Goal: Task Accomplishment & Management: Use online tool/utility

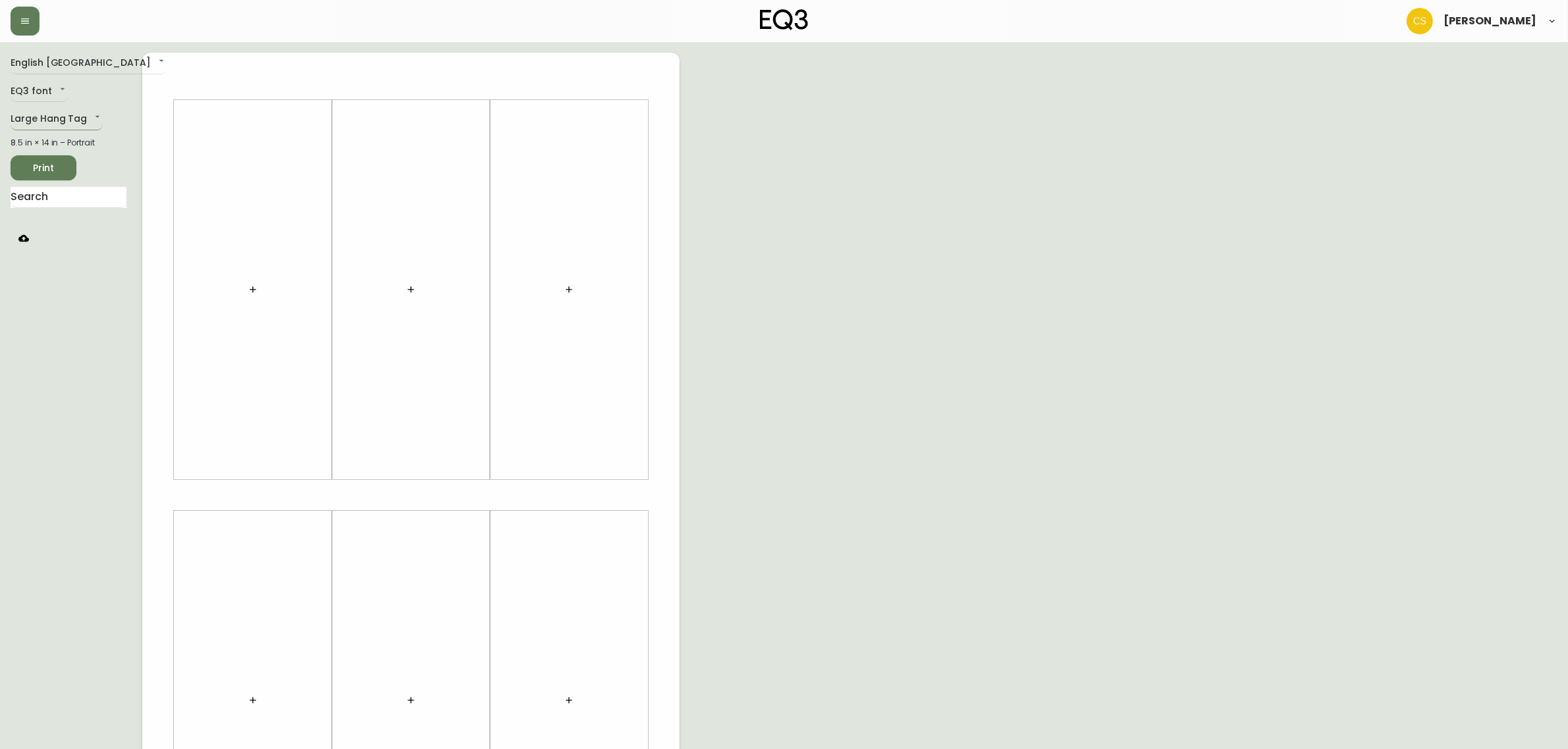
click at [67, 122] on body "[PERSON_NAME] English Canada en_CA EQ3 font EQ3 Large Hang Tag large 8.5 in × 1…" at bounding box center [784, 469] width 1568 height 937
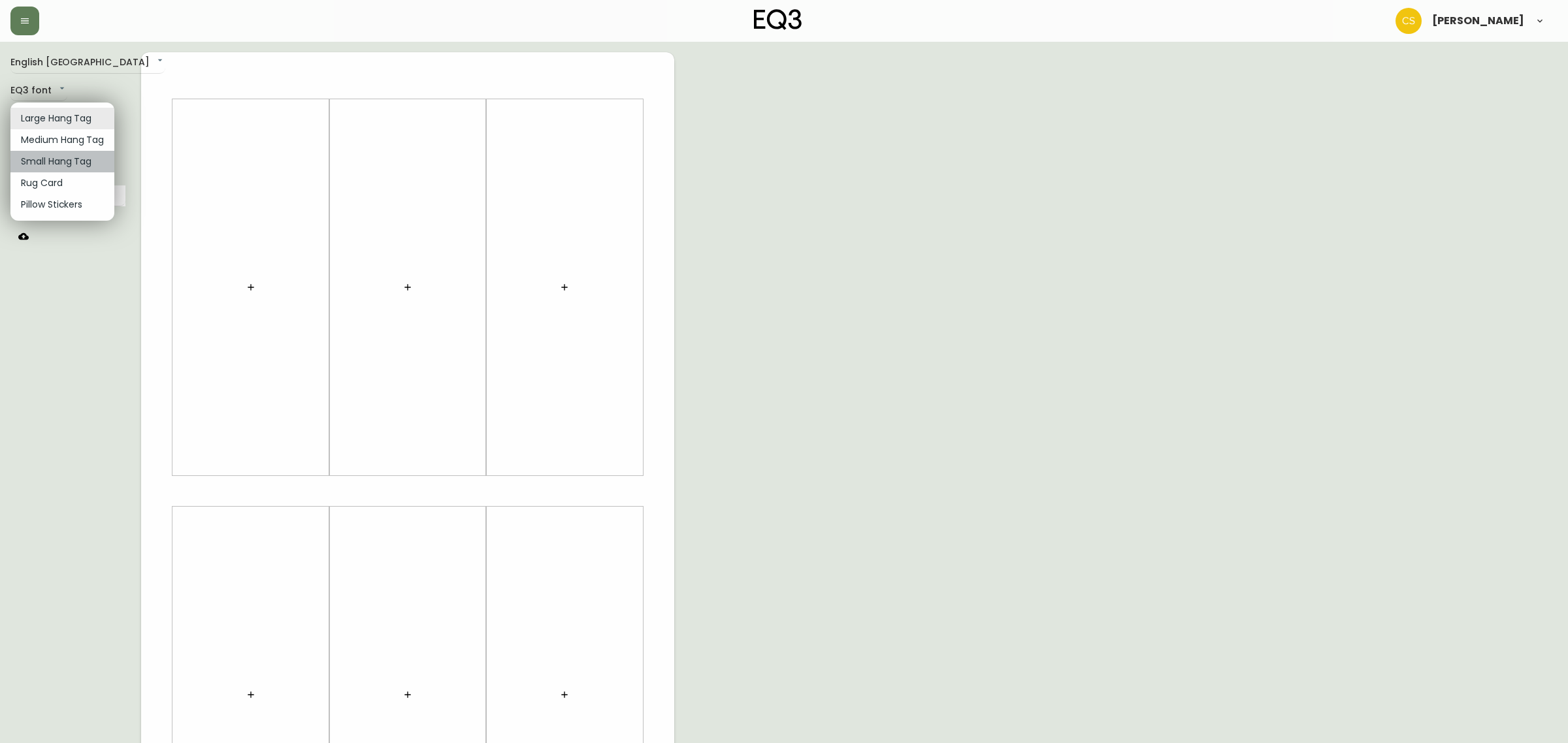
click at [66, 168] on li "Small Hang Tag" at bounding box center [62, 162] width 104 height 22
type input "small"
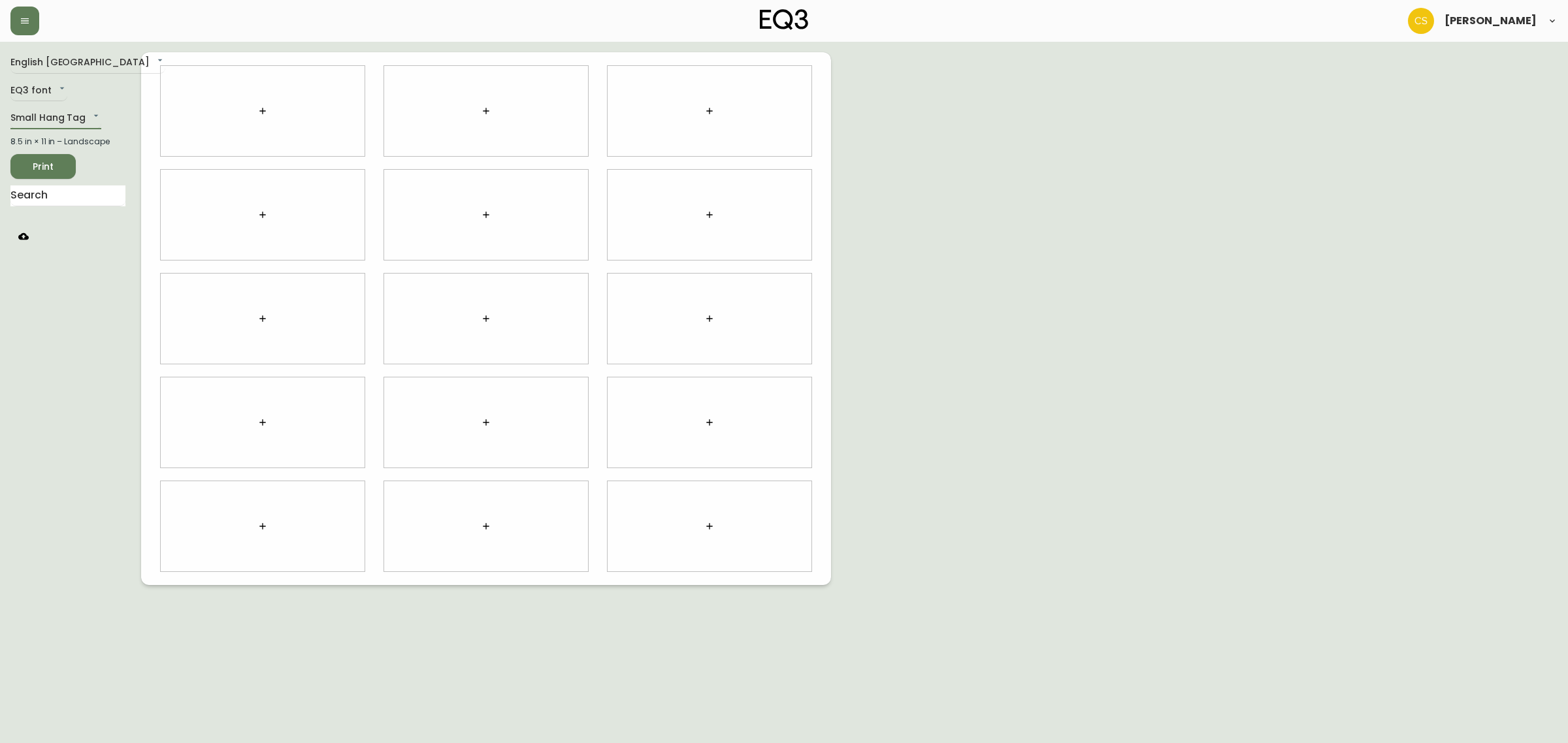
click at [268, 114] on button "button" at bounding box center [262, 111] width 26 height 26
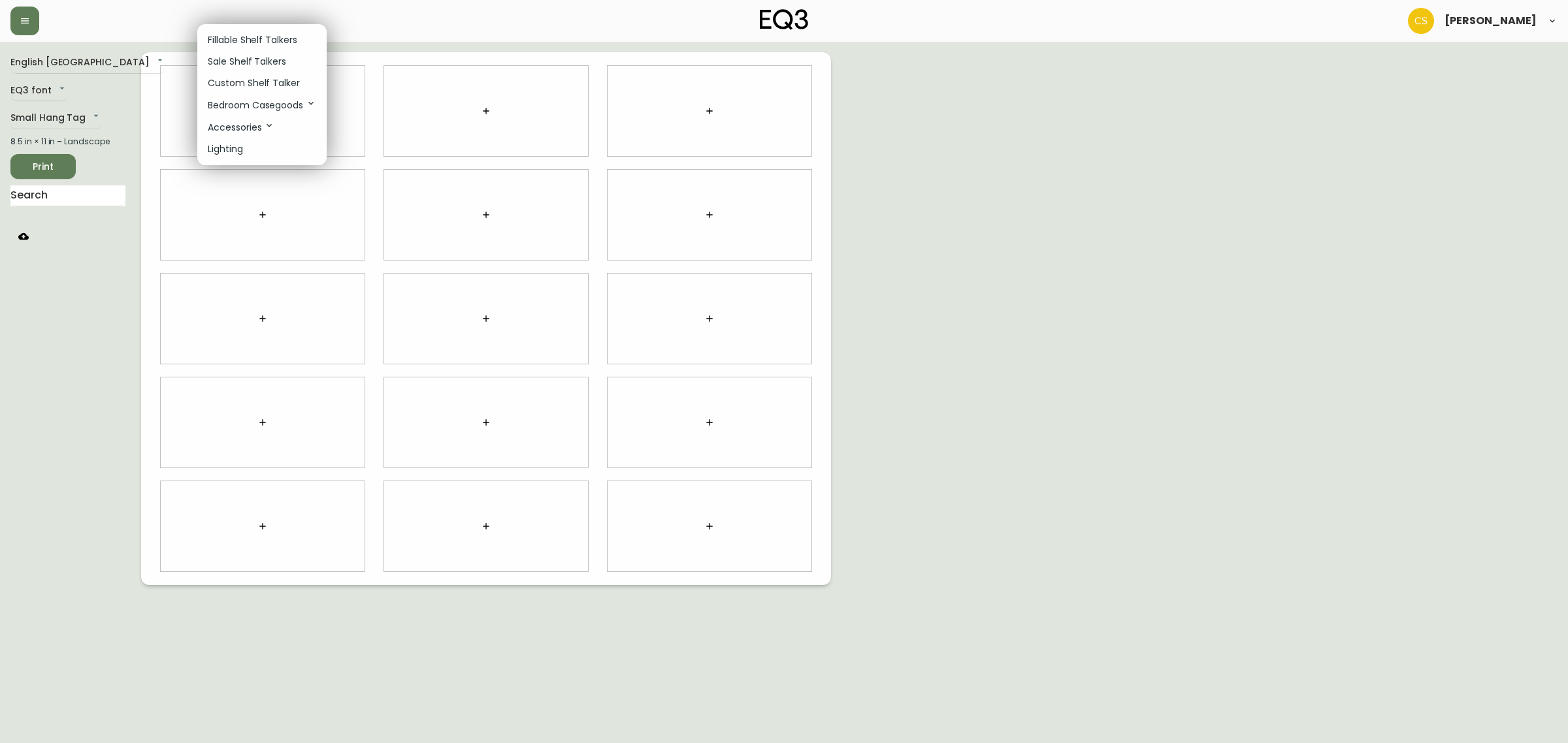
click at [261, 65] on p "Sale Shelf Talkers" at bounding box center [246, 62] width 78 height 14
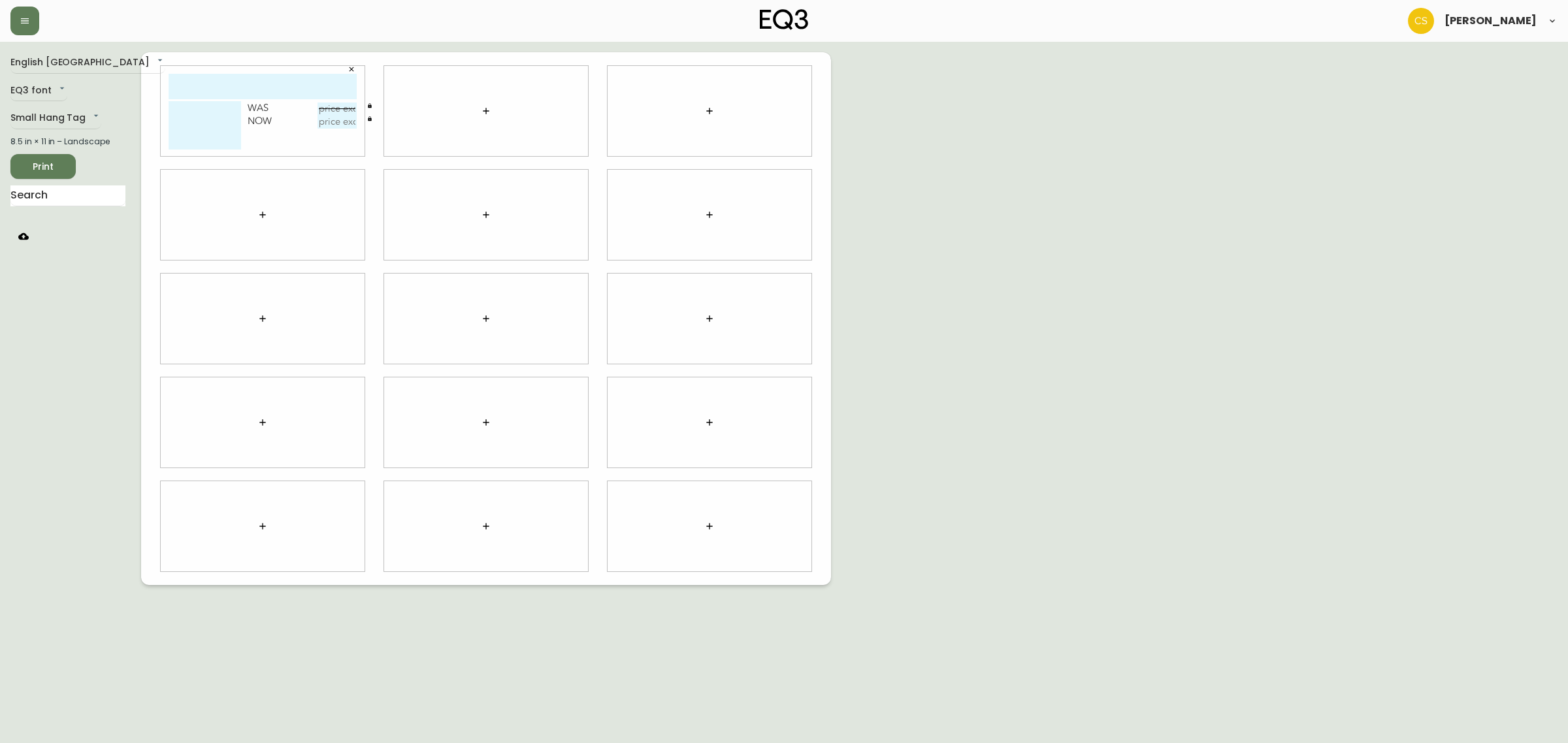
click at [272, 211] on button "button" at bounding box center [262, 215] width 26 height 26
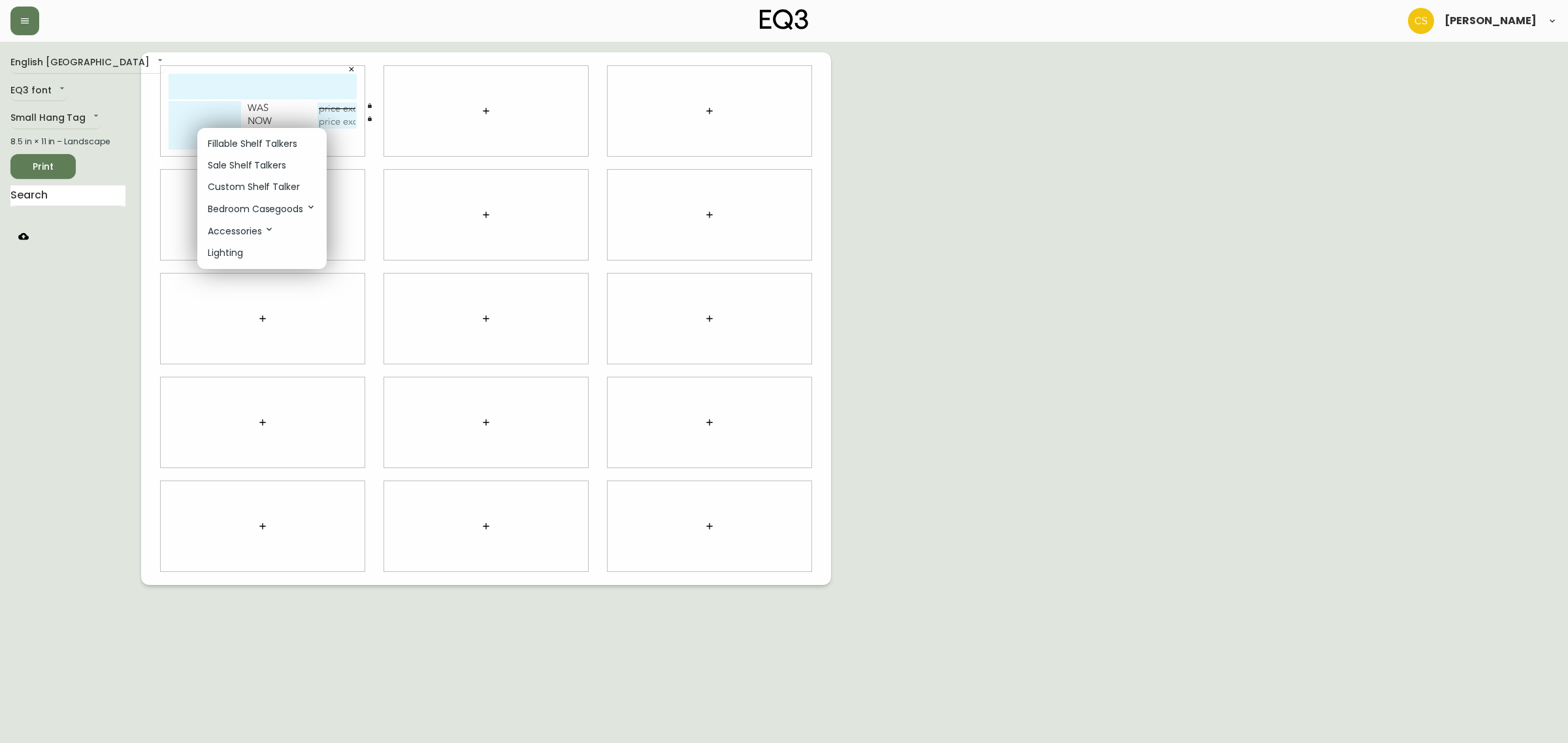
click at [237, 170] on p "Sale Shelf Talkers" at bounding box center [246, 165] width 78 height 14
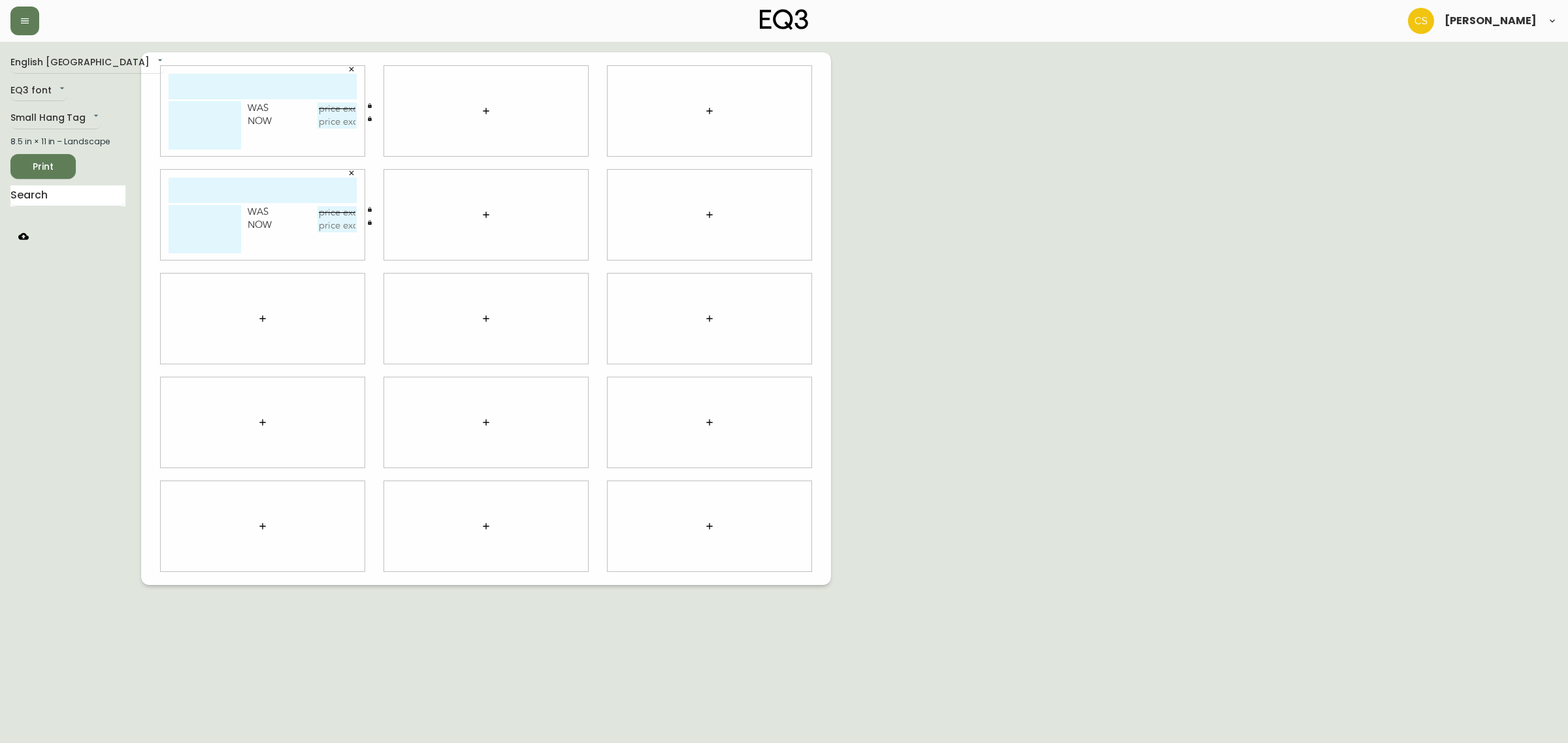
click at [265, 315] on icon "button" at bounding box center [262, 318] width 10 height 10
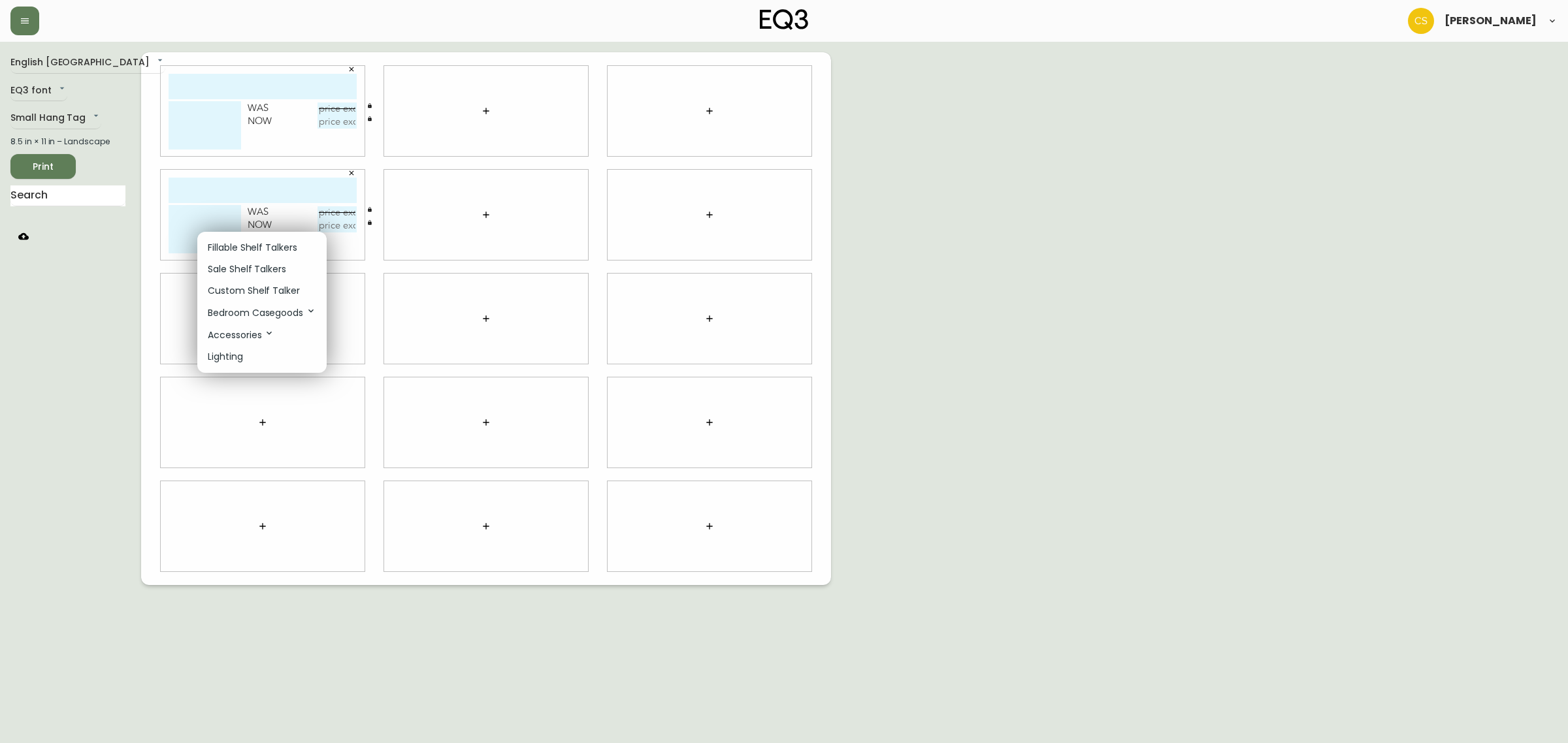
click at [261, 262] on p "Sale Shelf Talkers" at bounding box center [246, 269] width 78 height 14
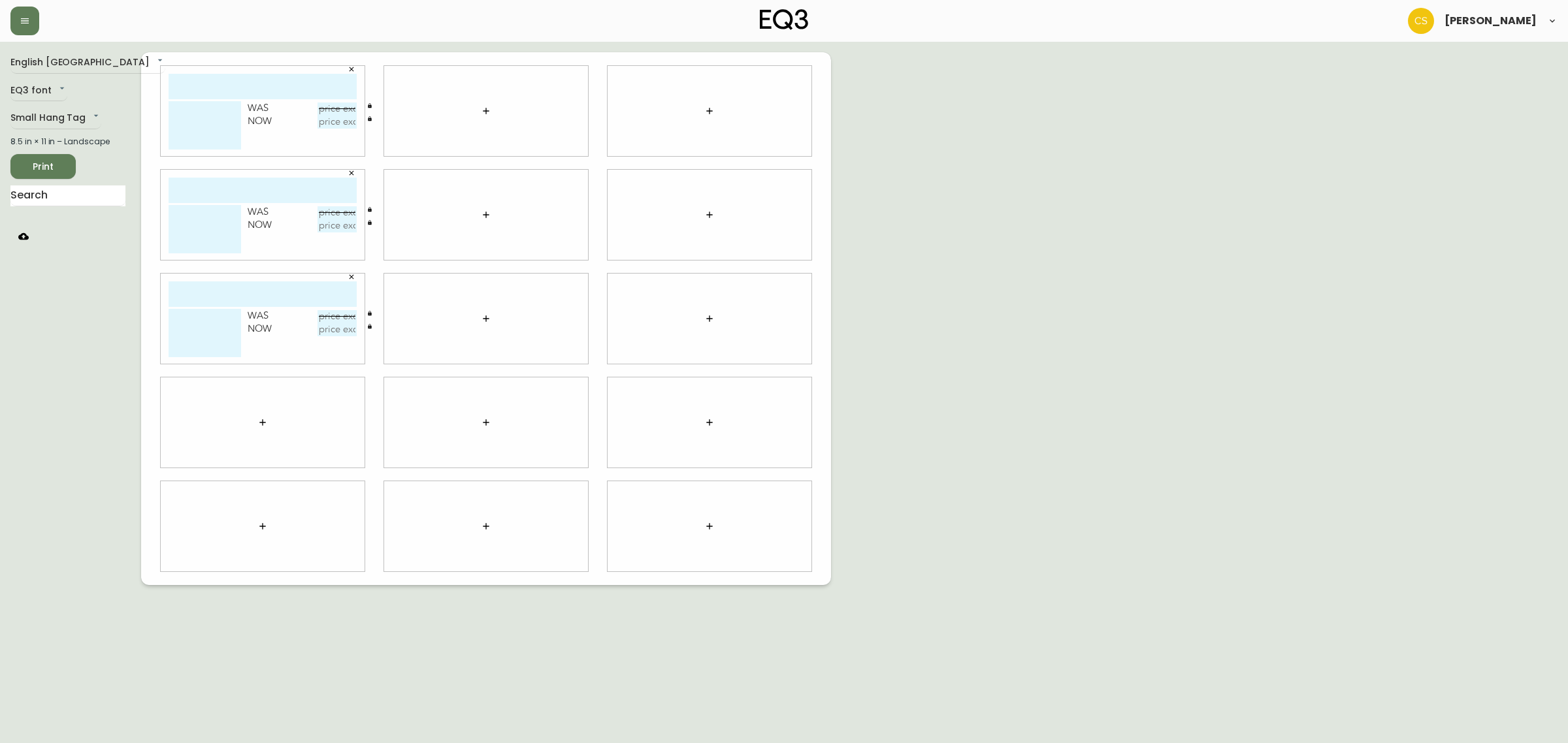
click at [240, 89] on input "text" at bounding box center [262, 86] width 188 height 25
type input "noir"
click at [198, 109] on textarea at bounding box center [205, 125] width 73 height 48
type textarea "Red wine rack"
click at [330, 108] on input "text" at bounding box center [337, 109] width 39 height 13
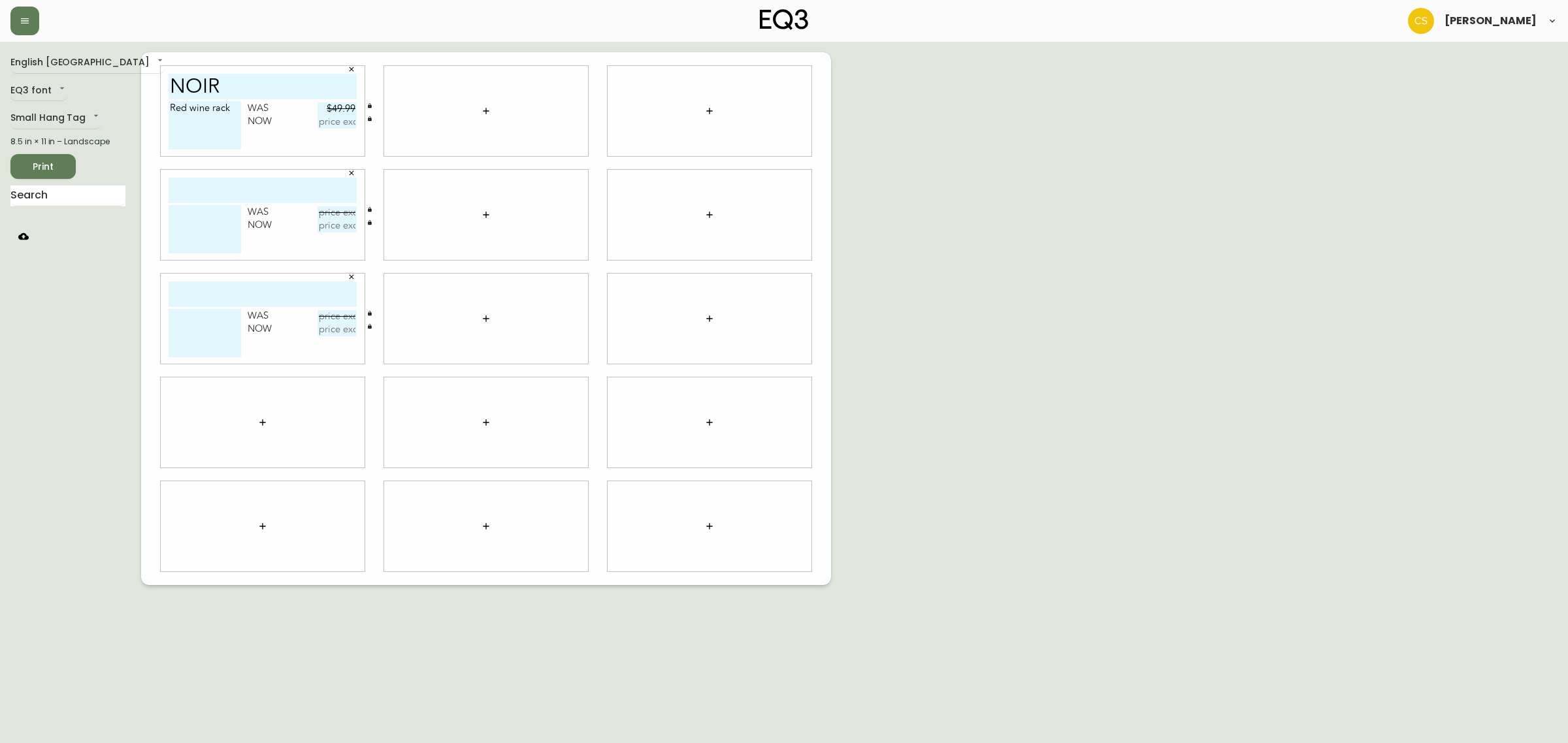
type input "$49.99"
click at [330, 120] on input "text" at bounding box center [337, 122] width 39 height 13
type input "$25"
click at [250, 190] on input "text" at bounding box center [262, 190] width 188 height 25
type input "botra"
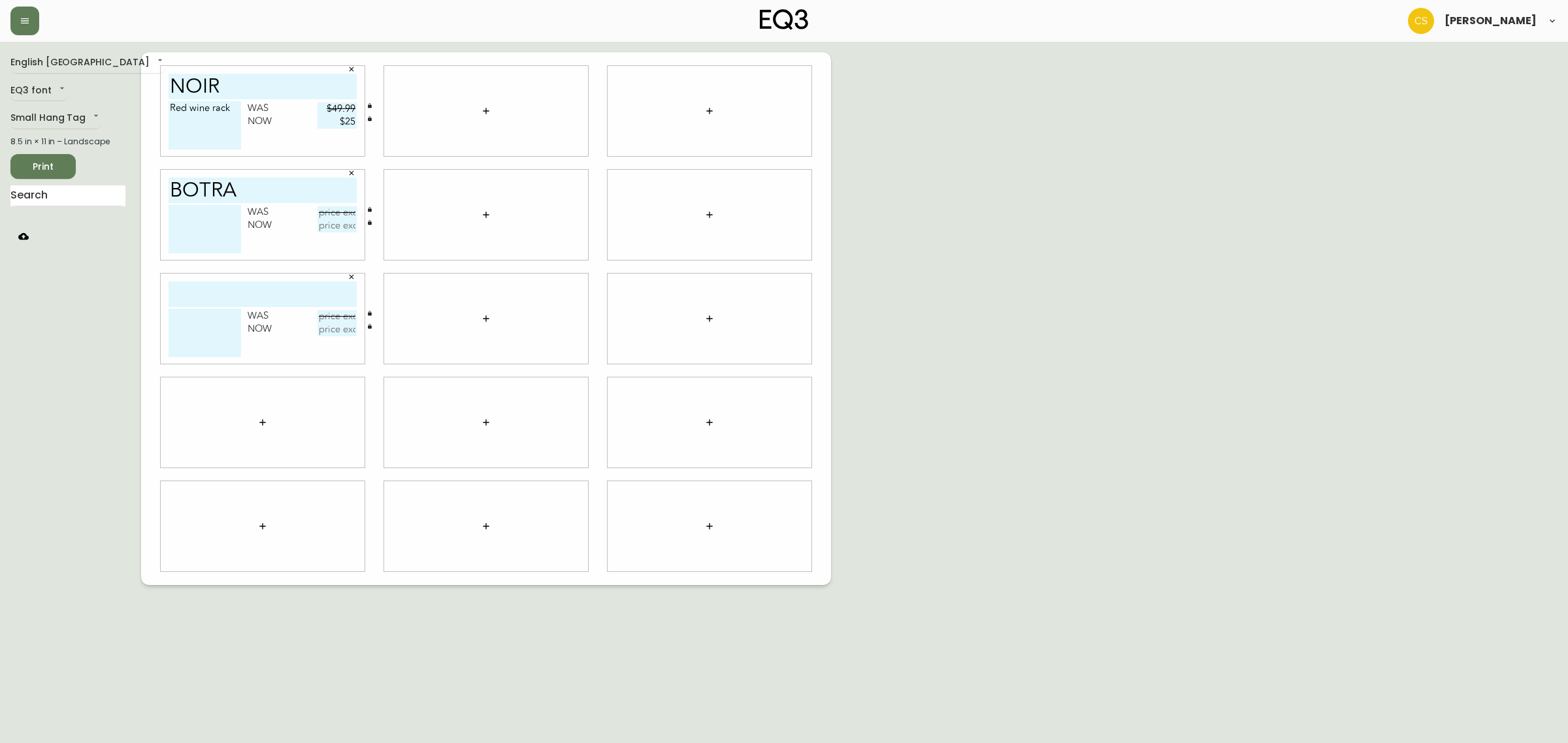
click at [221, 213] on textarea at bounding box center [205, 229] width 73 height 48
type textarea "c"
type textarea "[PERSON_NAME]"
click at [326, 216] on input "text" at bounding box center [337, 213] width 39 height 13
type input "$9.99"
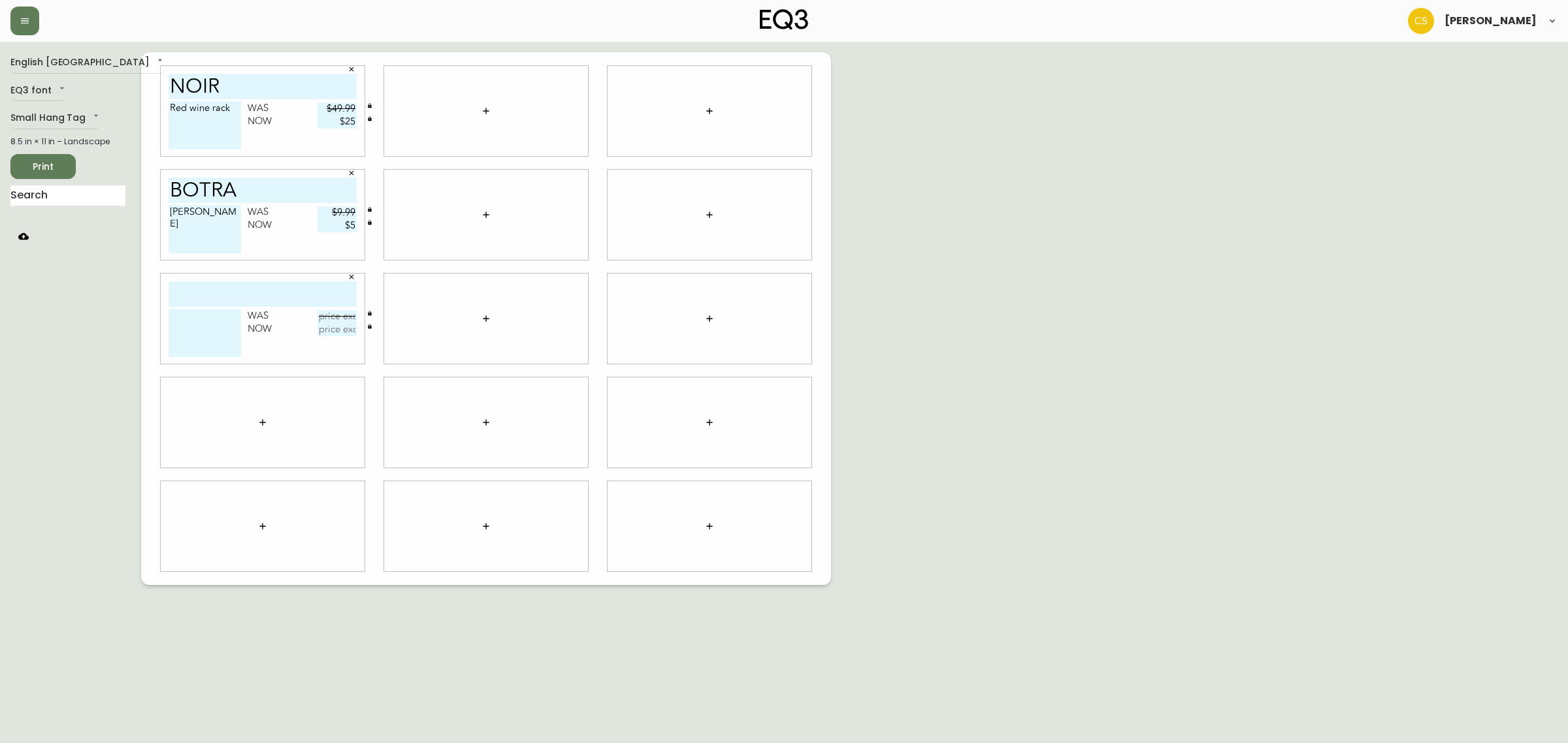
type input "$5"
click at [291, 265] on div "[PERSON_NAME] Was $9.99 Now $5" at bounding box center [262, 215] width 224 height 104
click at [246, 291] on input "text" at bounding box center [262, 294] width 188 height 25
drag, startPoint x: 271, startPoint y: 297, endPoint x: 225, endPoint y: 290, distance: 46.5
click at [225, 290] on input "vero 20"" at bounding box center [262, 294] width 188 height 25
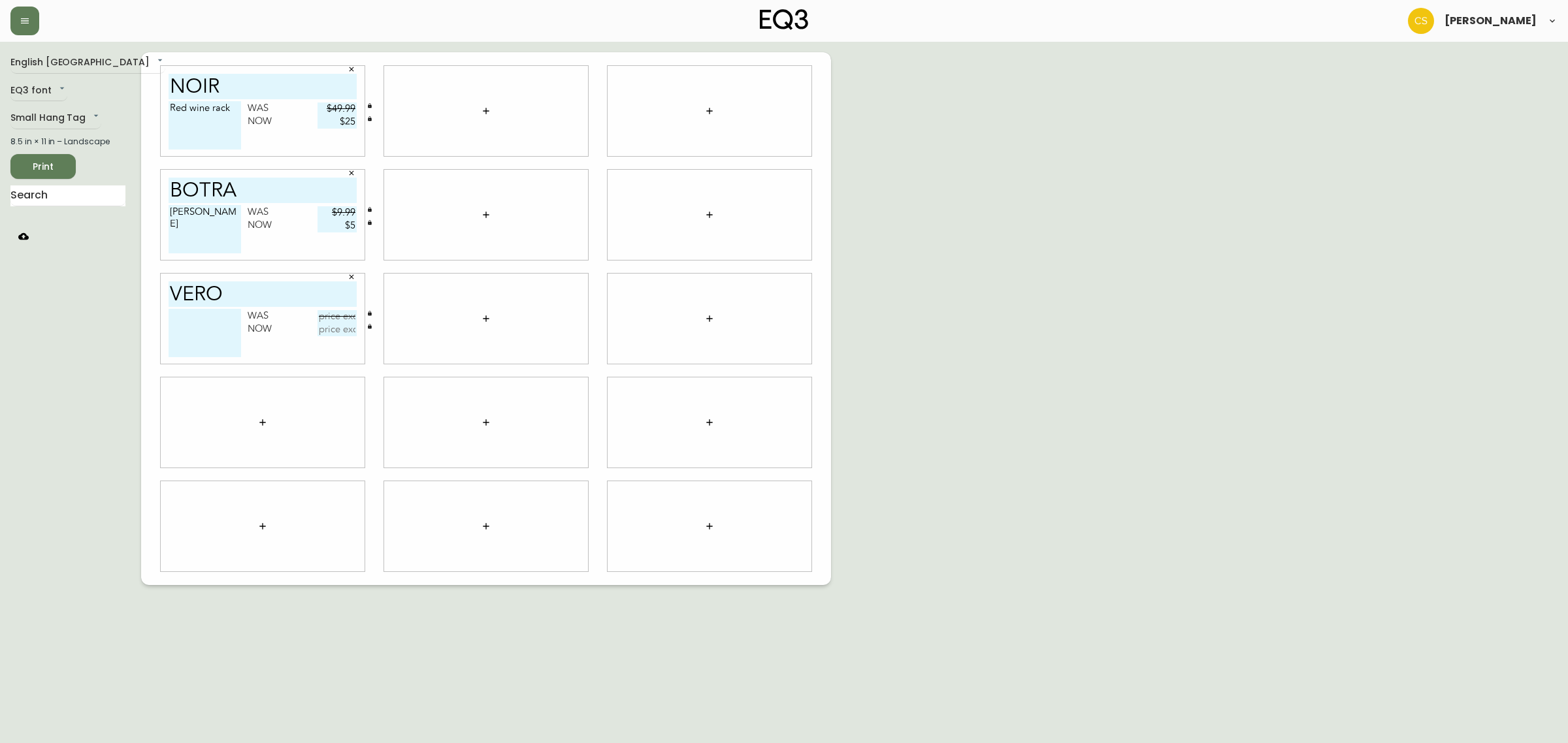
type input "vero"
click at [337, 317] on input "text" at bounding box center [337, 316] width 39 height 13
type input "$59.99"
click at [220, 320] on textarea at bounding box center [205, 332] width 73 height 48
type textarea "t"
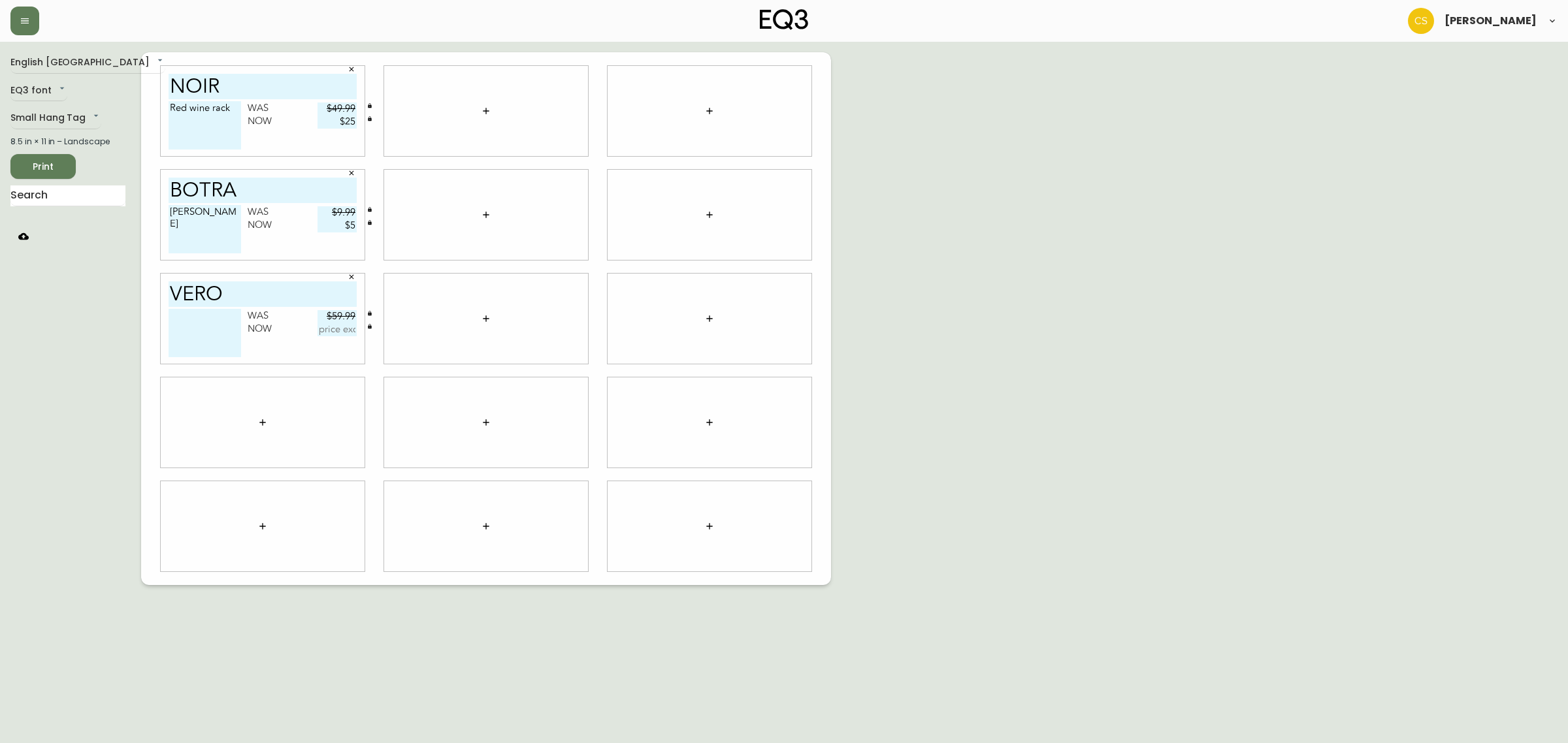
type textarea "T"
type textarea "20" Taupe pillow cover *insert not included*"
click at [333, 330] on input "text" at bounding box center [337, 330] width 39 height 13
type input "$24.95"
click at [1131, 322] on div "English Canada en_CA EQ3 font EQ3 Small Hang Tag small 8.5 in × 11 in – Landsca…" at bounding box center [783, 319] width 1547 height 533
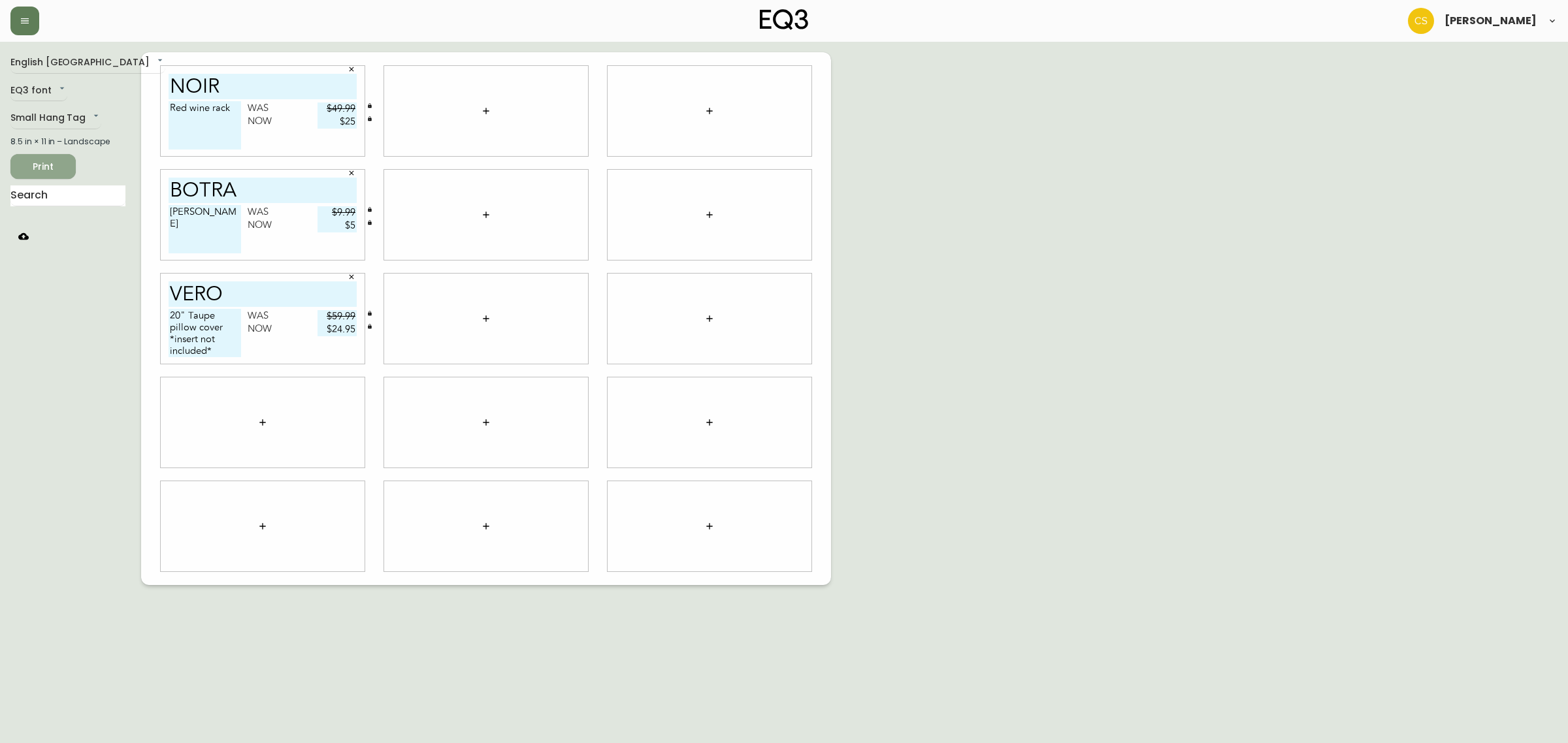
click at [48, 162] on span "Print" at bounding box center [43, 167] width 44 height 16
